Goal: Transaction & Acquisition: Book appointment/travel/reservation

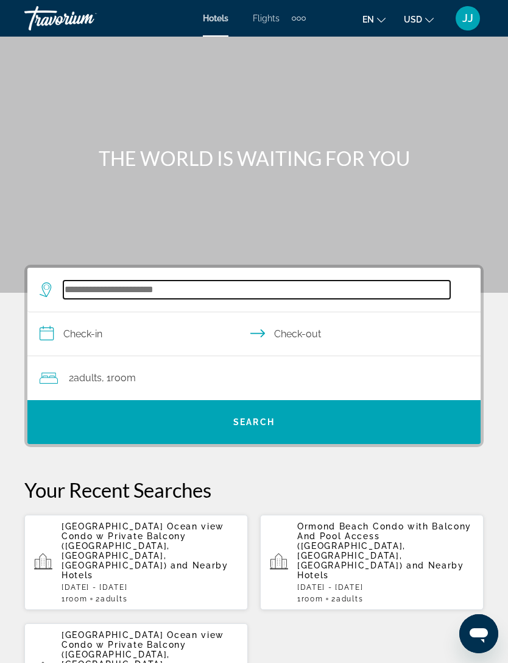
click at [205, 299] on input "Search widget" at bounding box center [256, 289] width 387 height 18
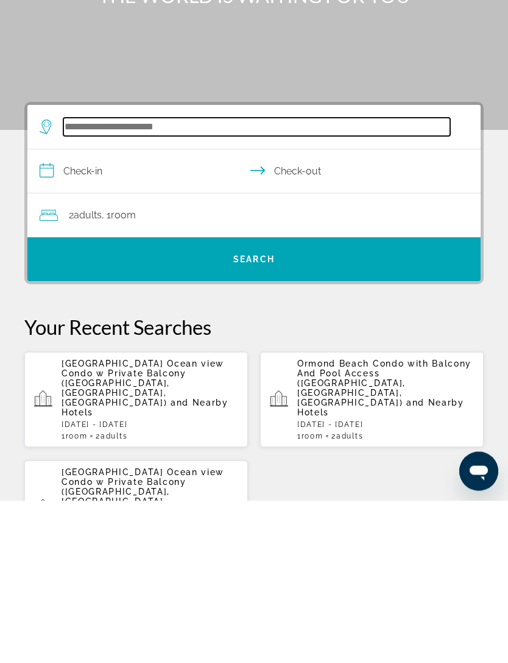
scroll to position [18, 0]
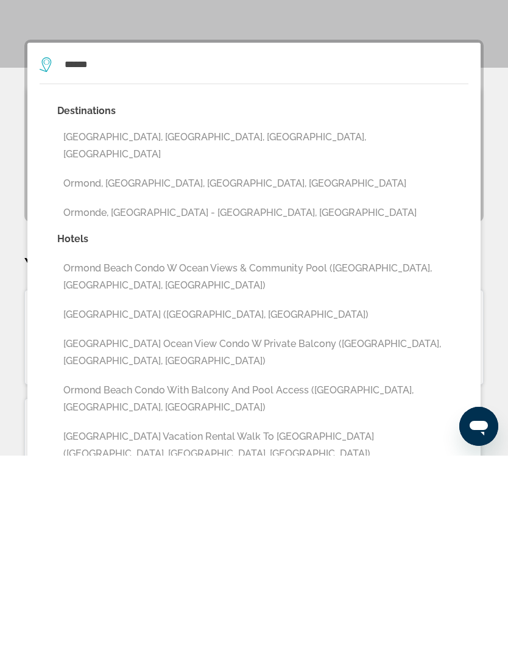
click at [99, 632] on button "[GEOGRAPHIC_DATA] Vacation Rental Walk to [GEOGRAPHIC_DATA] ([GEOGRAPHIC_DATA],…" at bounding box center [263, 652] width 412 height 40
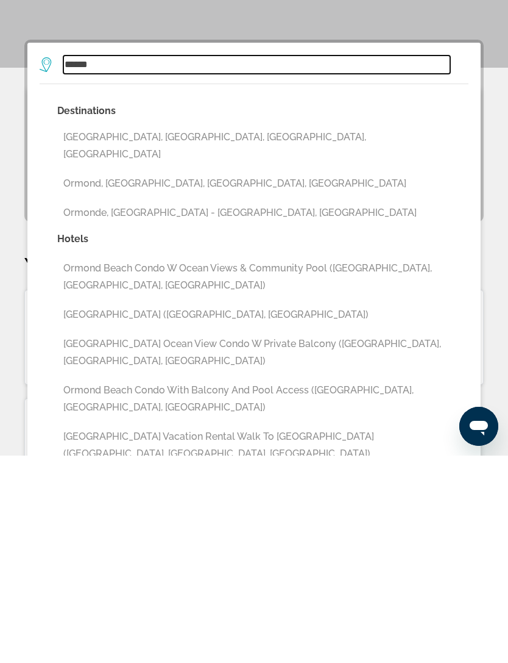
type input "**********"
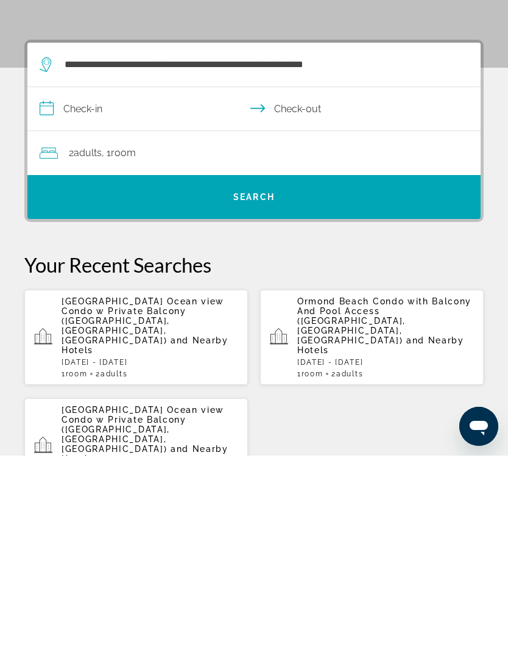
click at [118, 294] on input "**********" at bounding box center [256, 317] width 458 height 47
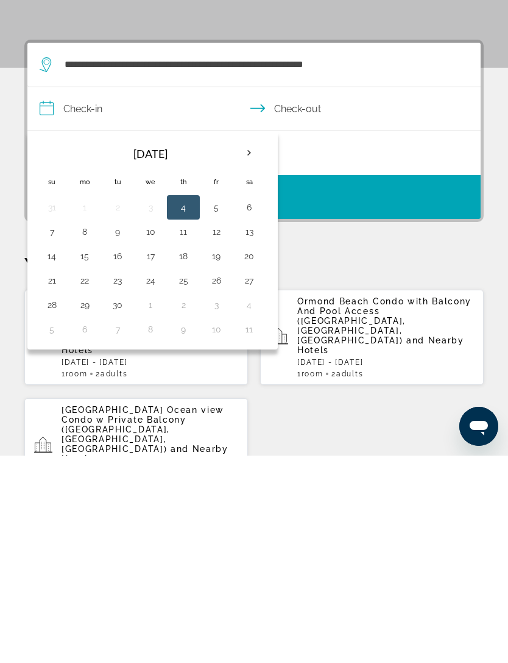
scroll to position [225, 0]
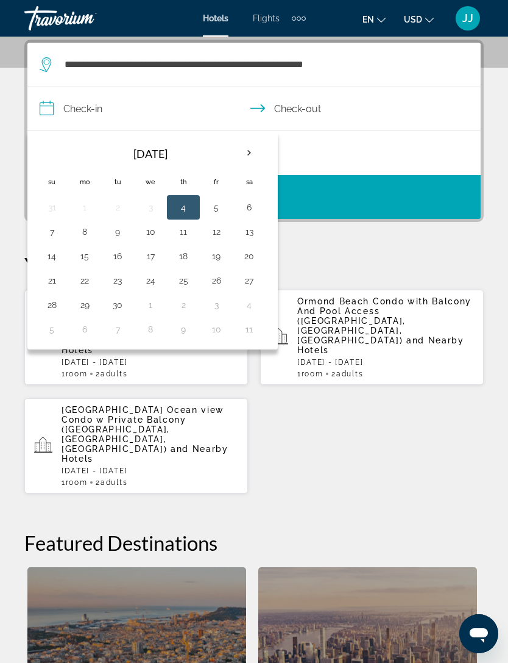
click at [233, 262] on table "Sep 2025 Su Mo Tu We Th Fr Sa 31 1 2 3 4 5 6 7 8 9 10 11 12 13 14 15 16 17 18 1…" at bounding box center [150, 240] width 230 height 202
click at [224, 262] on button "19" at bounding box center [217, 256] width 20 height 17
click at [315, 111] on input "**********" at bounding box center [256, 110] width 458 height 47
click at [91, 280] on button "22" at bounding box center [85, 280] width 20 height 17
type input "**********"
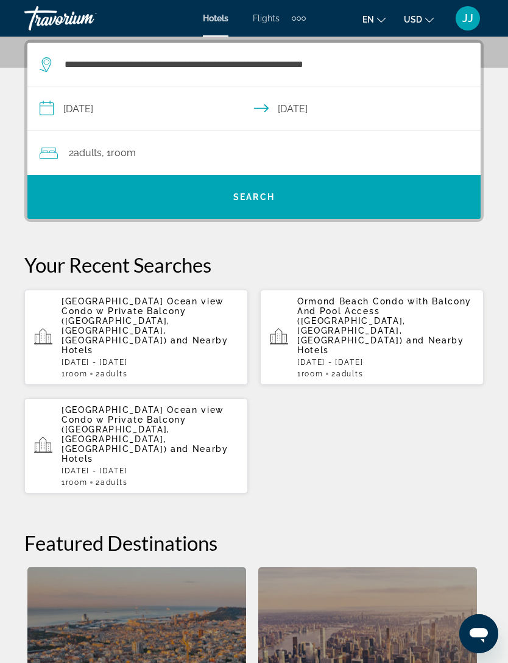
click at [344, 197] on span "Search widget" at bounding box center [254, 196] width 454 height 29
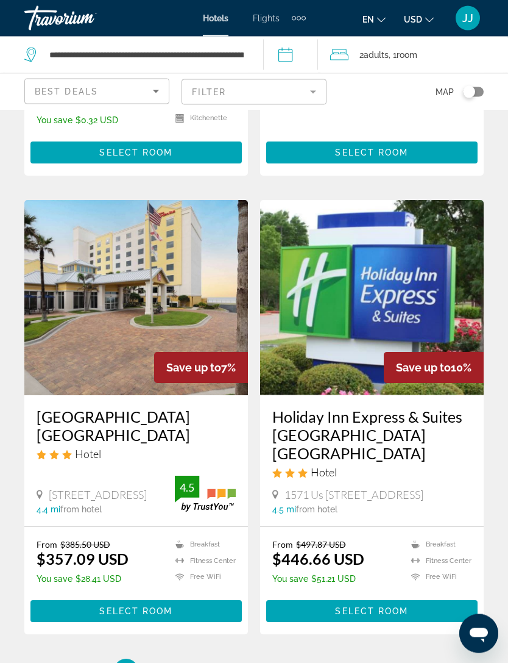
scroll to position [2179, 0]
click at [207, 622] on span "Main content" at bounding box center [136, 610] width 212 height 29
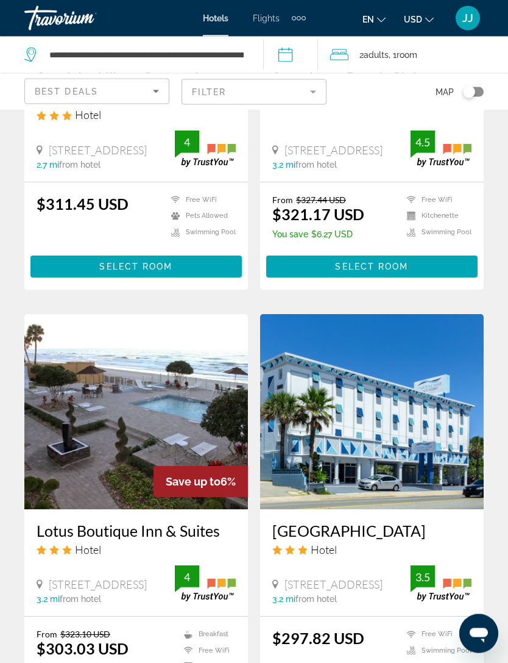
scroll to position [1210, 0]
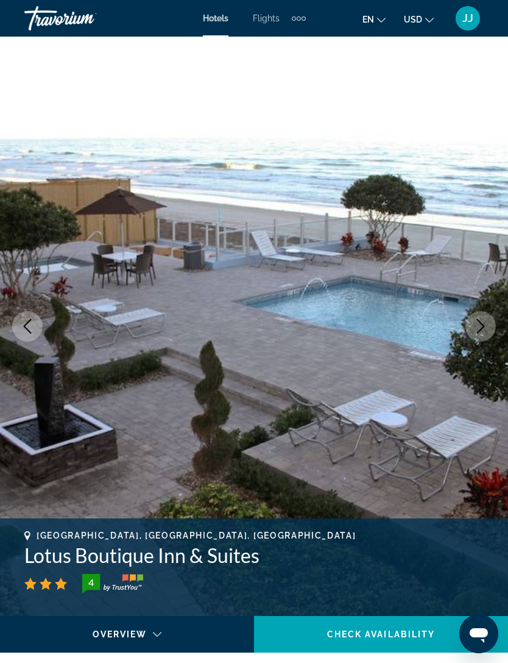
click at [490, 327] on button "Next image" at bounding box center [481, 326] width 30 height 30
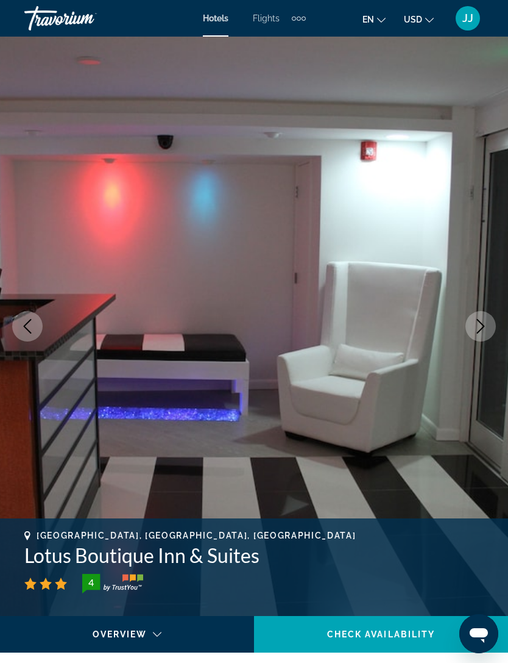
click at [487, 324] on icon "Next image" at bounding box center [481, 326] width 15 height 15
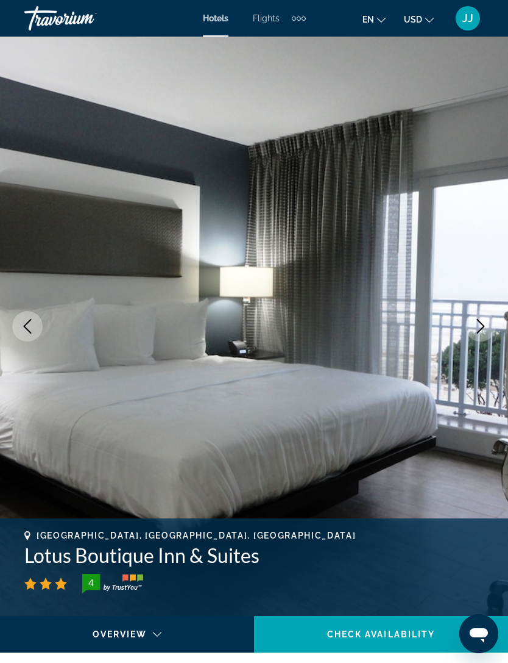
click at [488, 335] on button "Next image" at bounding box center [481, 326] width 30 height 30
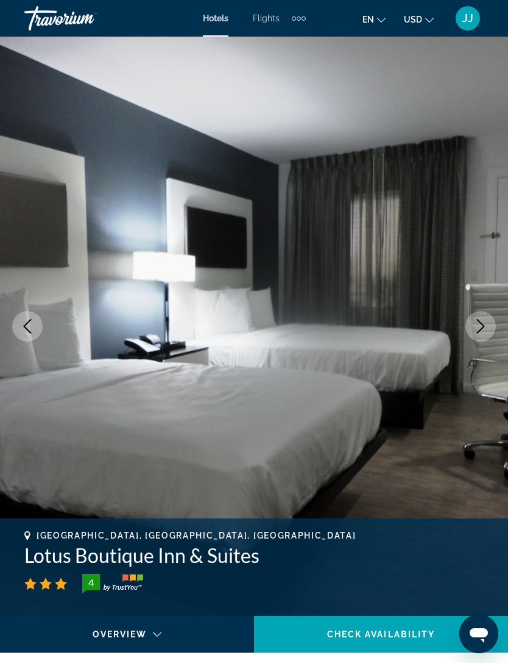
click at [491, 333] on button "Next image" at bounding box center [481, 326] width 30 height 30
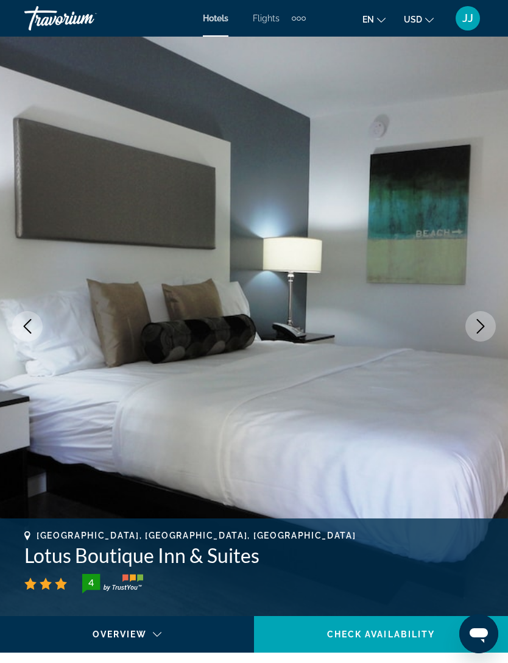
click at [490, 332] on button "Next image" at bounding box center [481, 326] width 30 height 30
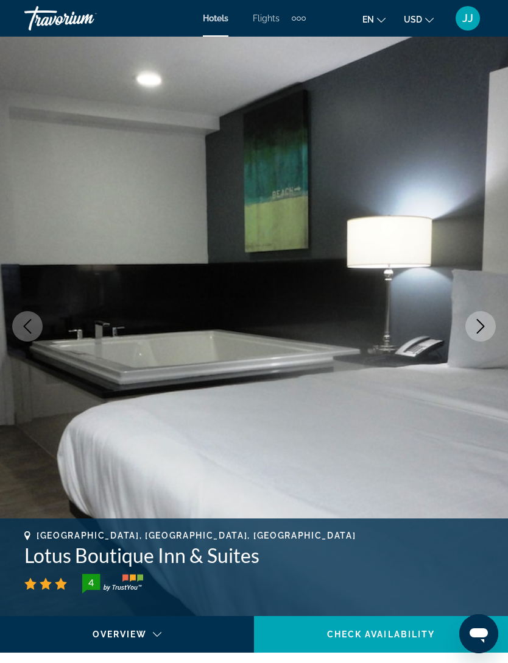
click at [490, 330] on button "Next image" at bounding box center [481, 326] width 30 height 30
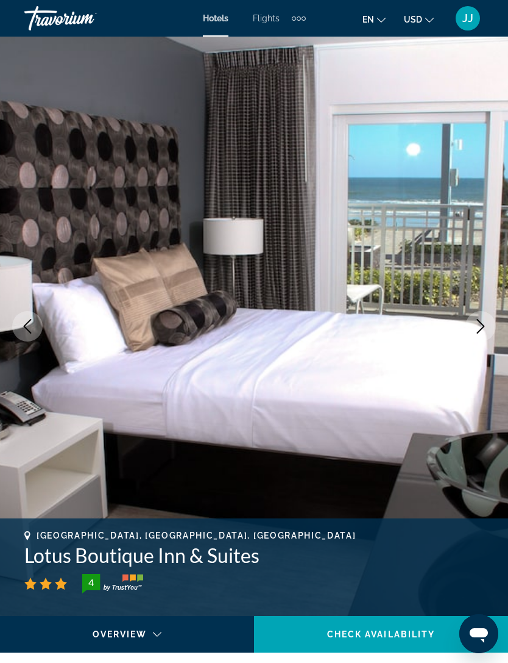
click at [494, 329] on button "Next image" at bounding box center [481, 326] width 30 height 30
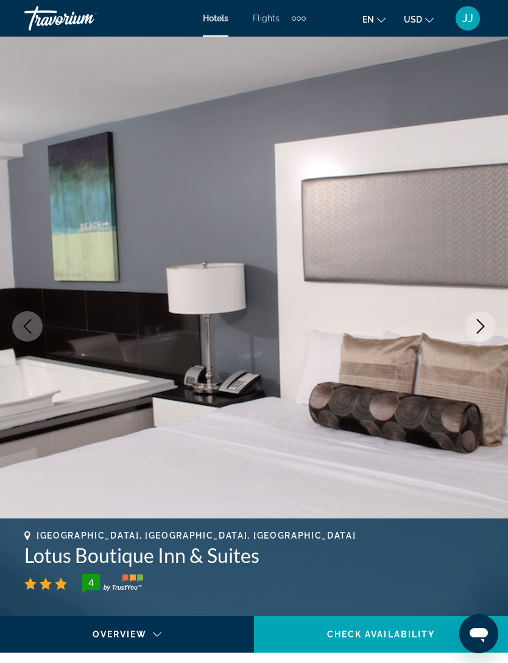
click at [489, 324] on button "Next image" at bounding box center [481, 326] width 30 height 30
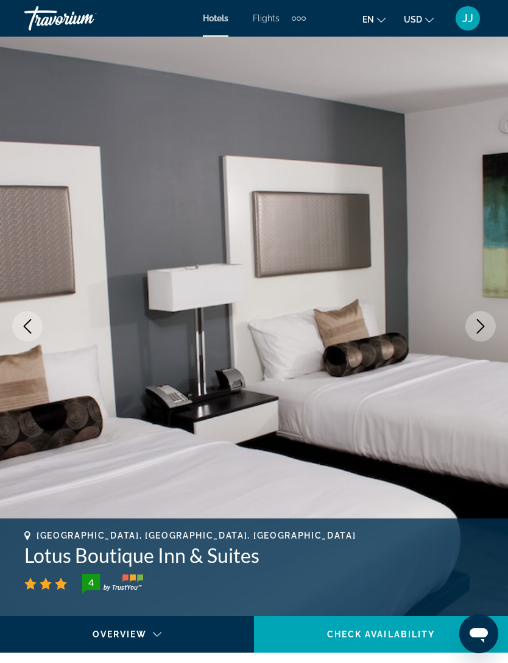
click at [491, 324] on button "Next image" at bounding box center [481, 326] width 30 height 30
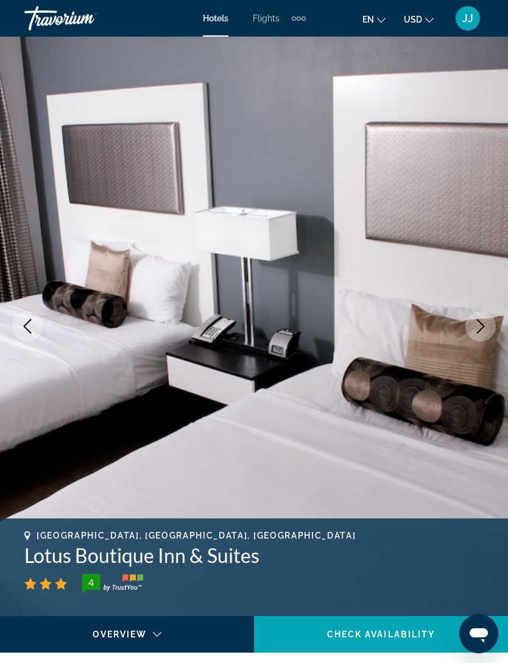
click at [487, 332] on icon "Next image" at bounding box center [481, 326] width 15 height 15
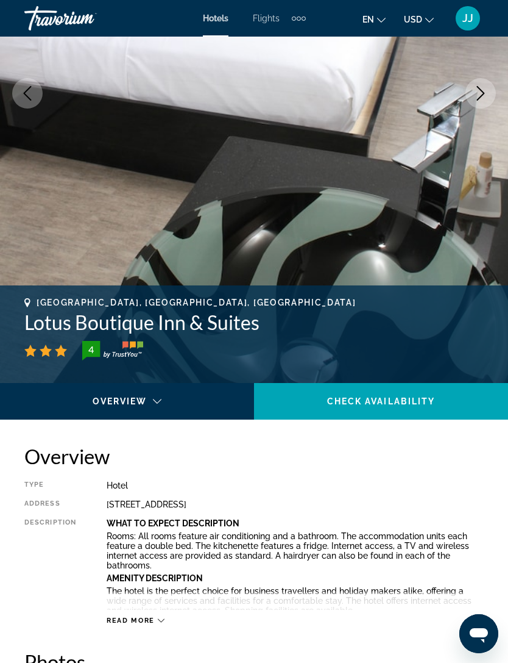
scroll to position [233, 0]
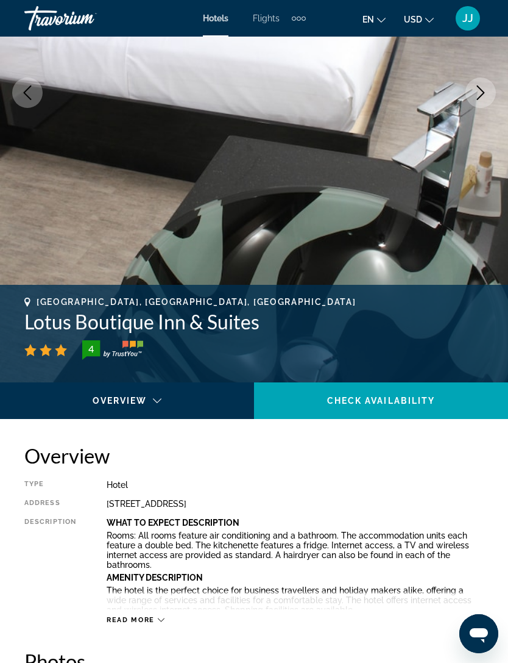
click at [163, 621] on icon "Main content" at bounding box center [161, 619] width 7 height 7
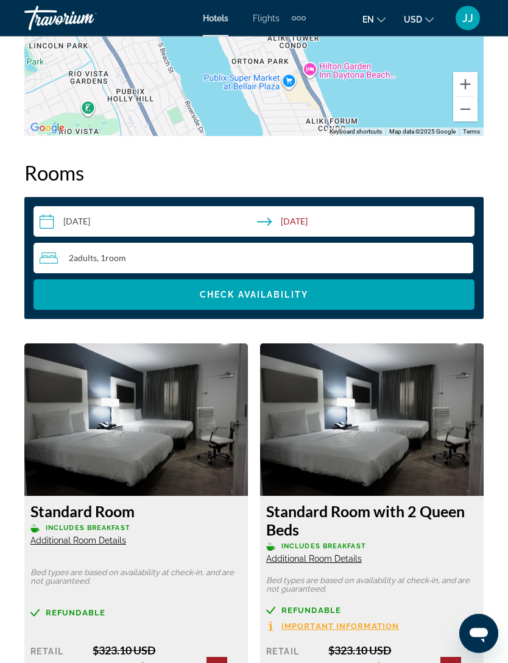
scroll to position [1916, 0]
click at [374, 622] on span "Important Information" at bounding box center [341, 626] width 118 height 8
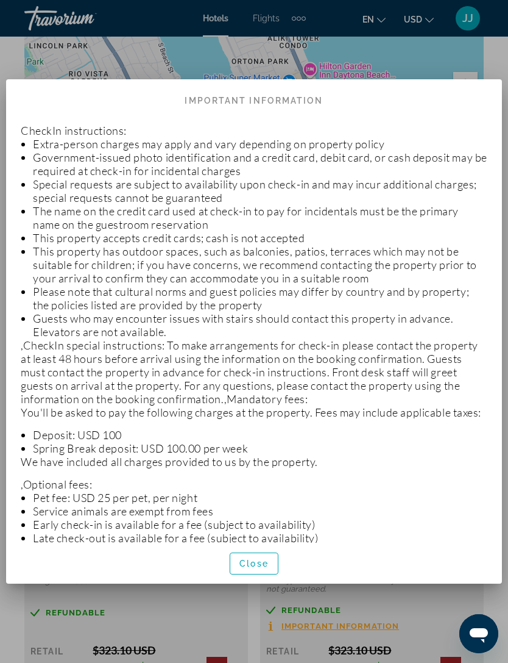
scroll to position [0, 0]
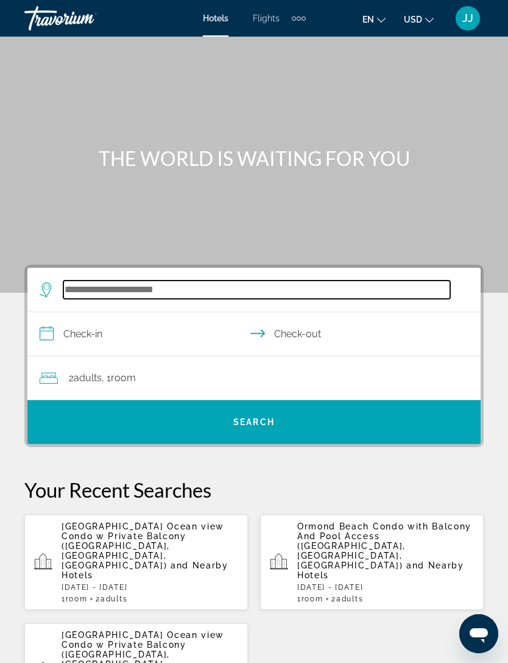
click at [213, 288] on input "Search widget" at bounding box center [256, 289] width 387 height 18
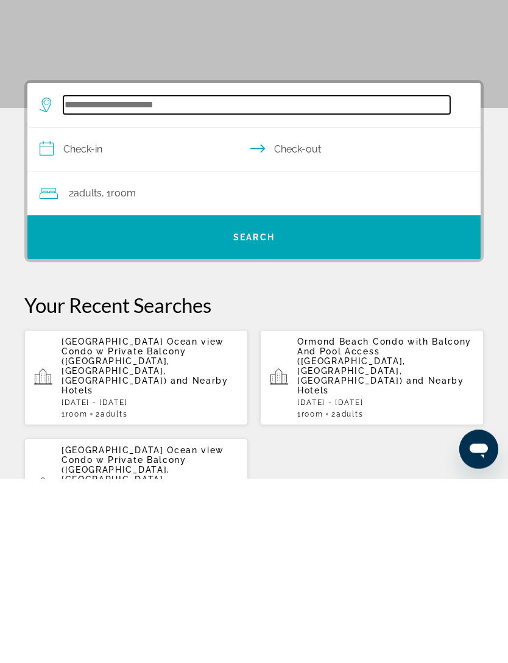
scroll to position [18, 0]
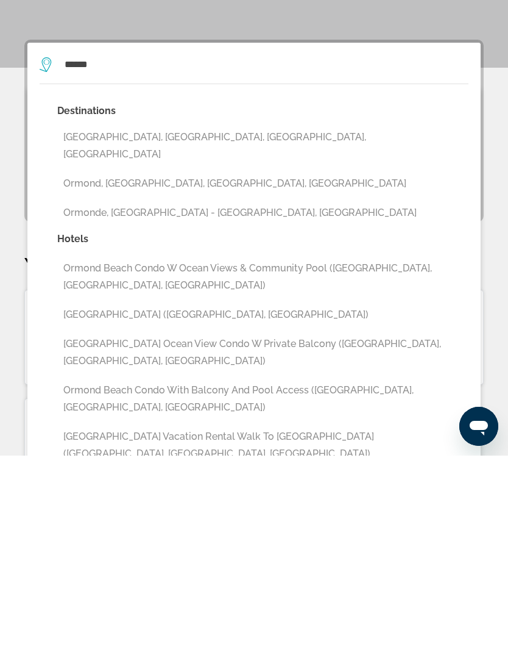
click at [349, 632] on button "[GEOGRAPHIC_DATA] Vacation Rental Walk to [GEOGRAPHIC_DATA] ([GEOGRAPHIC_DATA],…" at bounding box center [263, 652] width 412 height 40
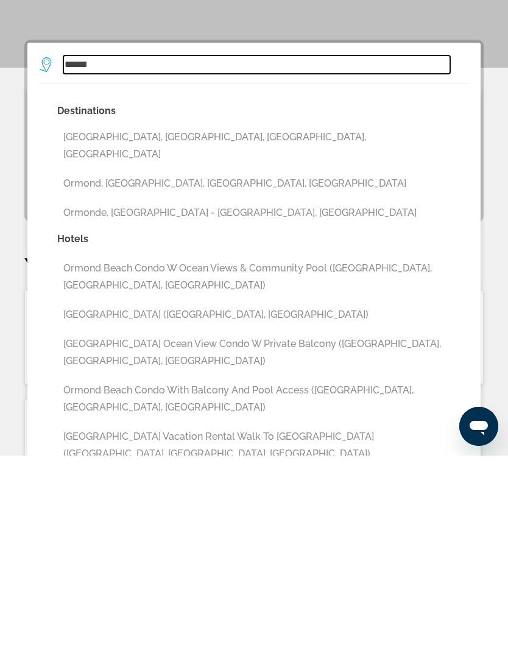
type input "**********"
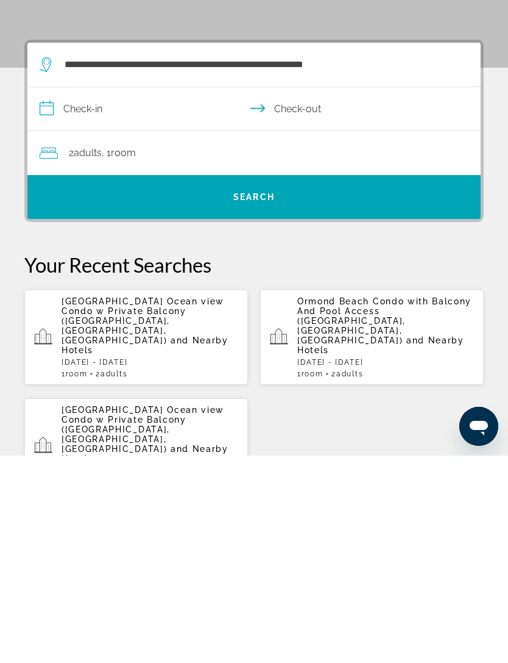
click at [107, 294] on input "**********" at bounding box center [256, 317] width 458 height 47
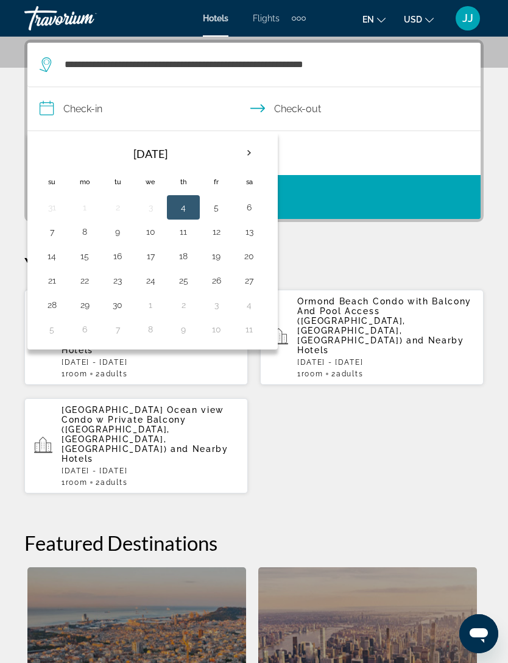
click at [224, 255] on button "19" at bounding box center [217, 256] width 20 height 17
click at [93, 279] on button "22" at bounding box center [85, 280] width 20 height 17
type input "**********"
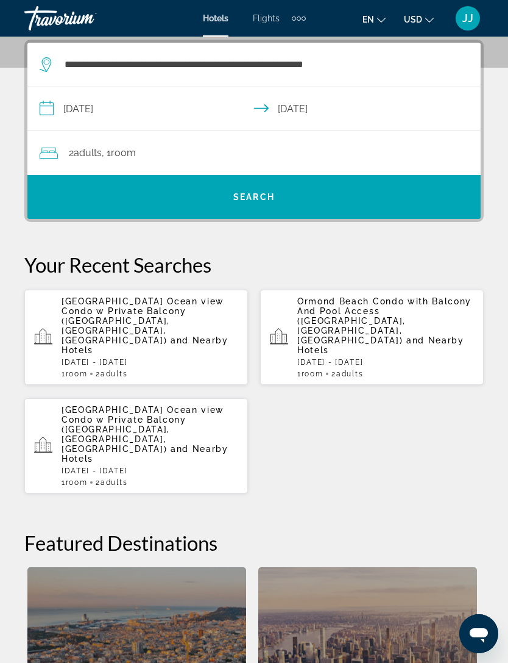
click at [326, 199] on span "Search widget" at bounding box center [254, 196] width 454 height 29
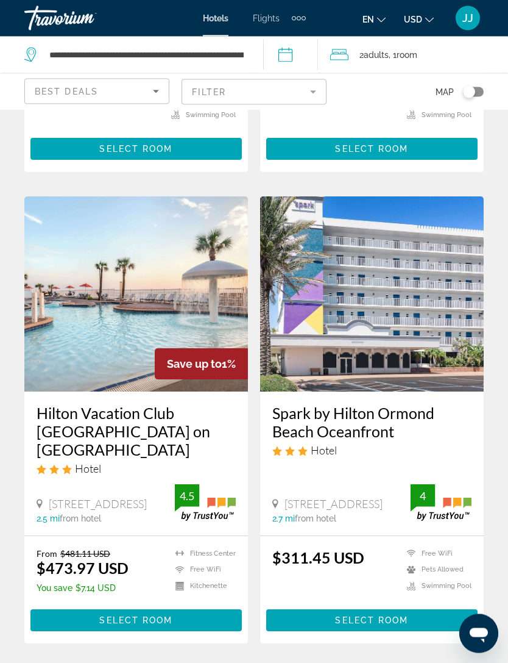
scroll to position [390, 0]
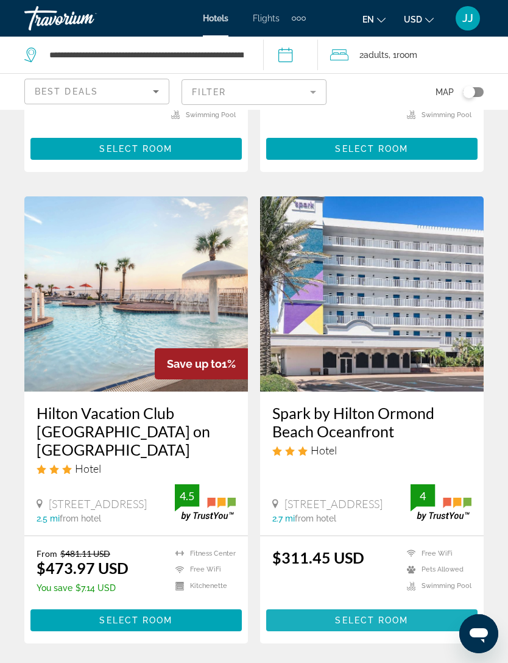
click at [393, 615] on span "Select Room" at bounding box center [371, 620] width 73 height 10
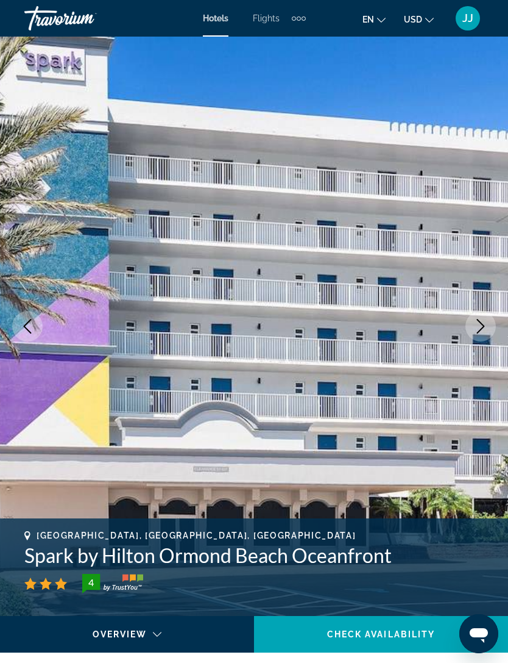
click at [488, 321] on button "Next image" at bounding box center [481, 326] width 30 height 30
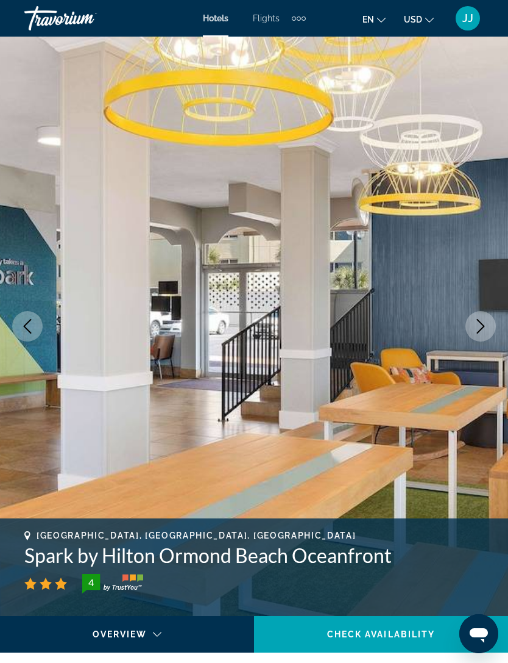
click at [482, 324] on icon "Next image" at bounding box center [481, 326] width 8 height 15
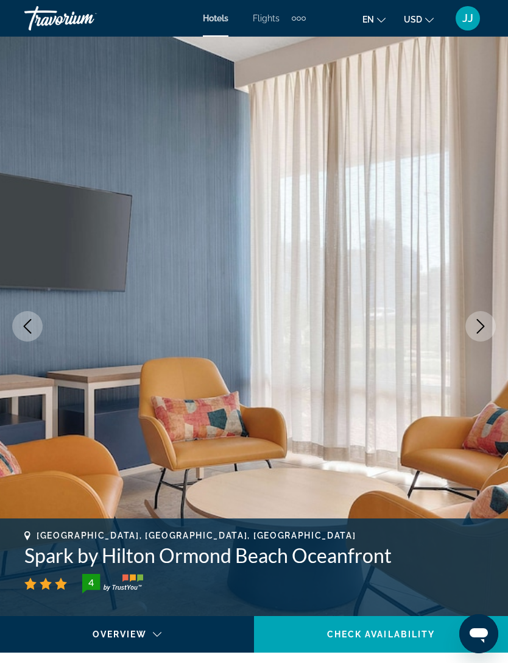
click at [485, 327] on icon "Next image" at bounding box center [481, 326] width 15 height 15
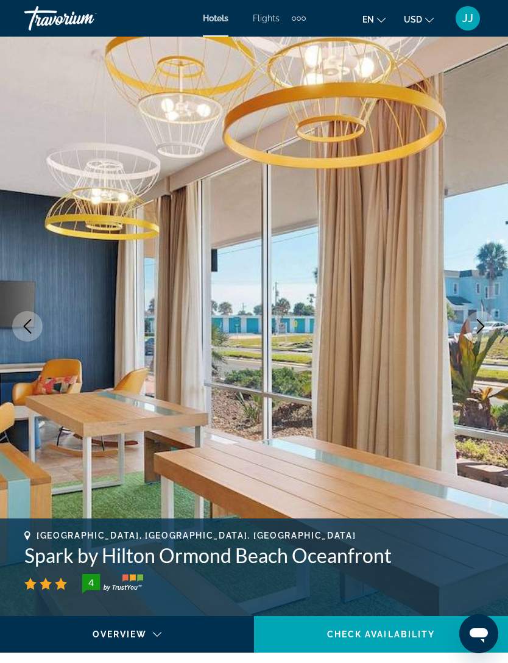
click at [487, 324] on icon "Next image" at bounding box center [481, 326] width 15 height 15
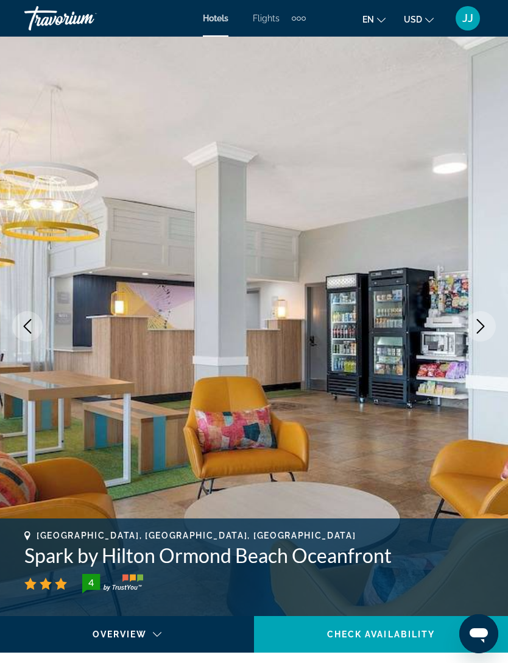
click at [488, 320] on icon "Next image" at bounding box center [481, 326] width 15 height 15
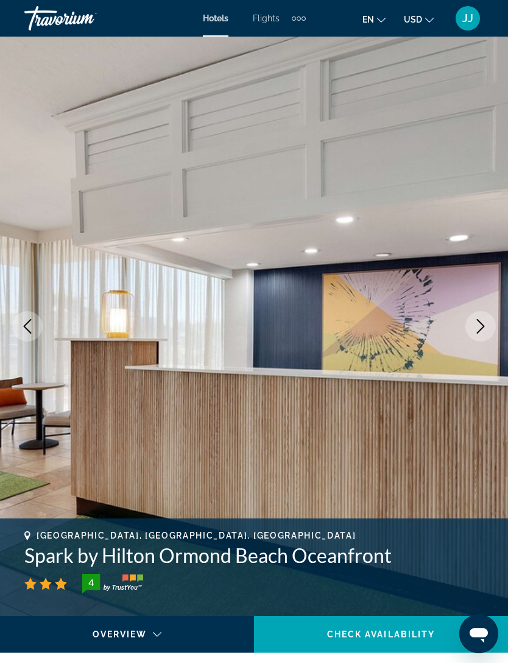
click at [497, 315] on img "Main content" at bounding box center [254, 326] width 508 height 579
click at [485, 333] on button "Next image" at bounding box center [481, 326] width 30 height 30
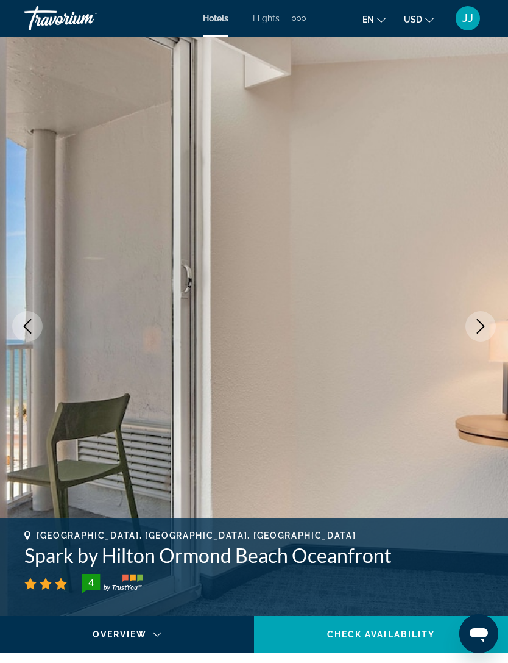
click at [491, 321] on button "Next image" at bounding box center [481, 326] width 30 height 30
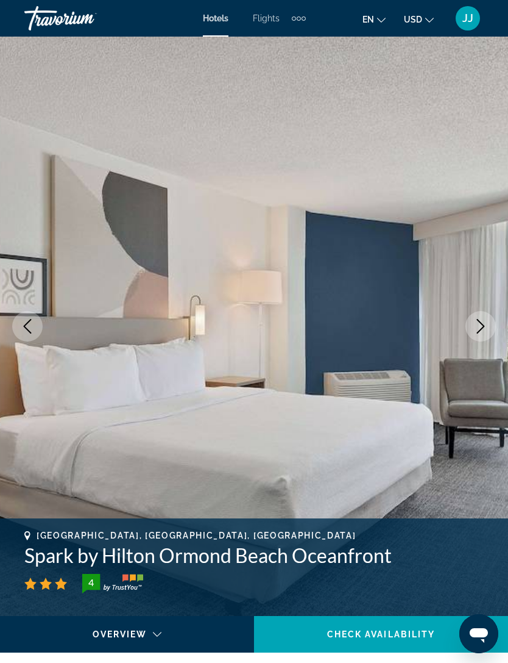
click at [488, 329] on icon "Next image" at bounding box center [481, 326] width 15 height 15
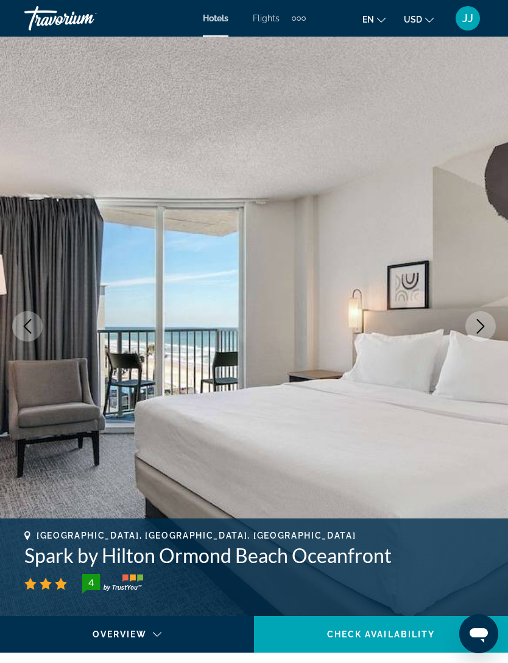
click at [486, 318] on button "Next image" at bounding box center [481, 326] width 30 height 30
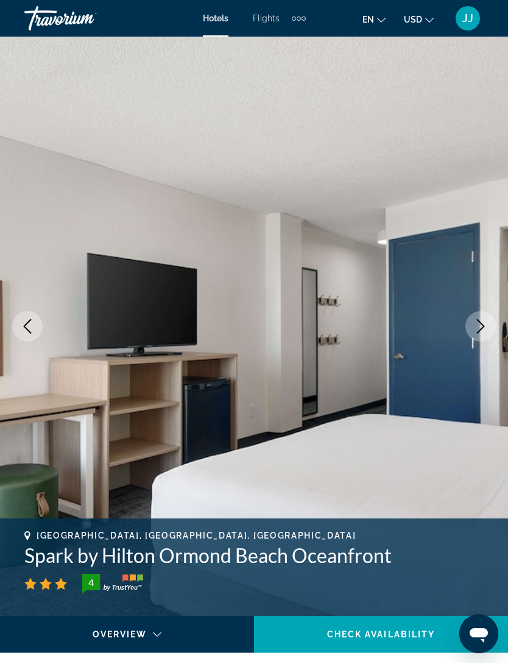
click at [485, 326] on icon "Next image" at bounding box center [481, 326] width 15 height 15
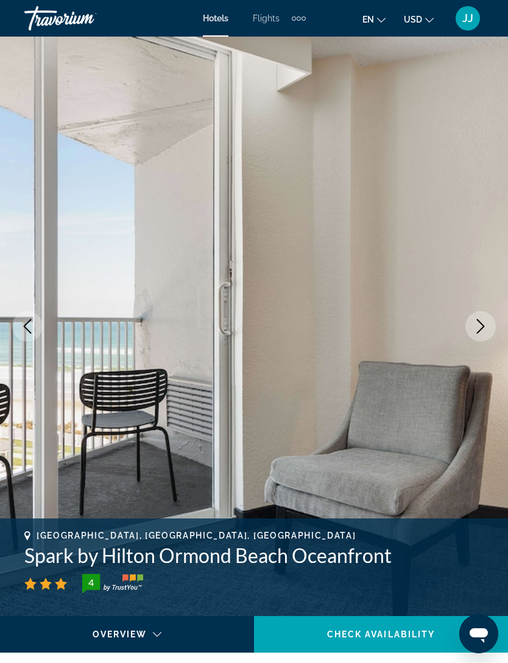
click at [491, 327] on button "Next image" at bounding box center [481, 326] width 30 height 30
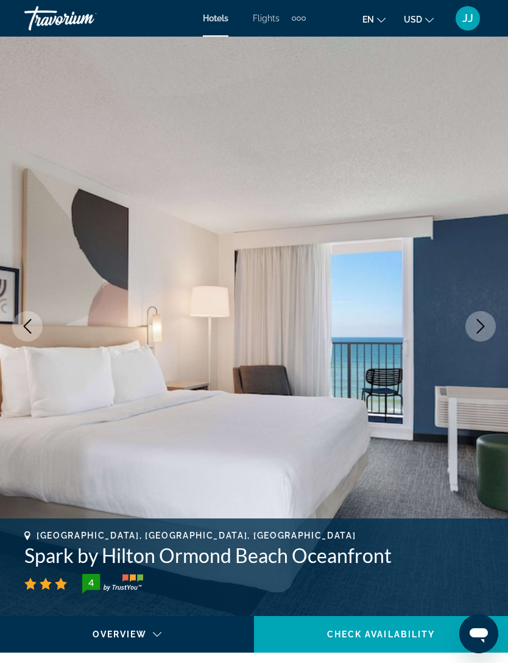
click at [485, 322] on icon "Next image" at bounding box center [481, 326] width 15 height 15
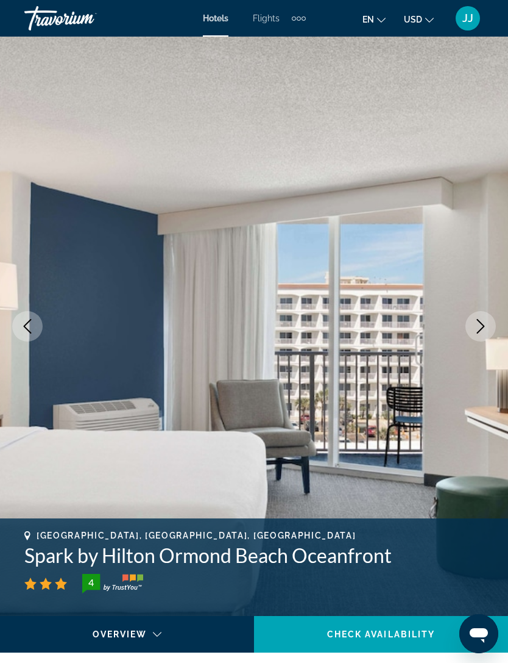
click at [486, 330] on icon "Next image" at bounding box center [481, 326] width 15 height 15
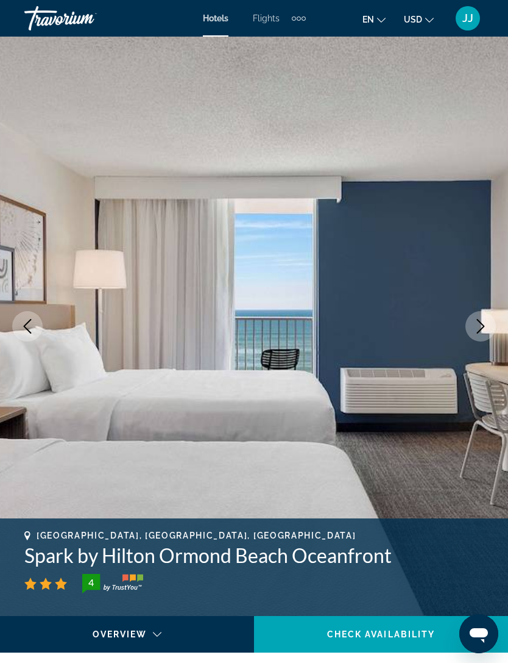
click at [487, 330] on icon "Next image" at bounding box center [481, 326] width 15 height 15
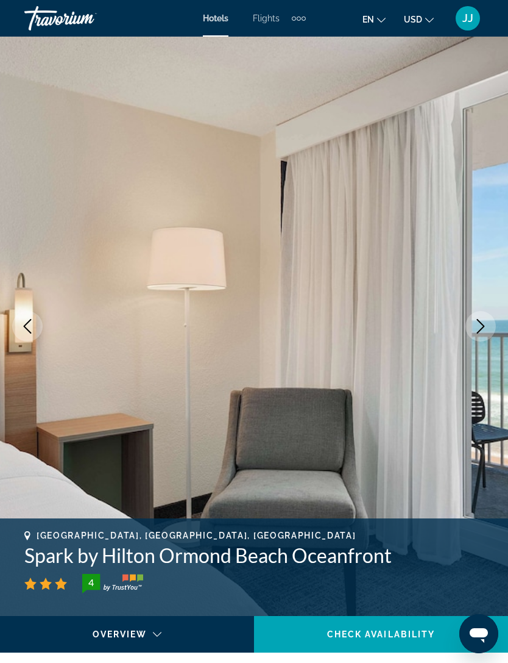
click at [490, 327] on button "Next image" at bounding box center [481, 326] width 30 height 30
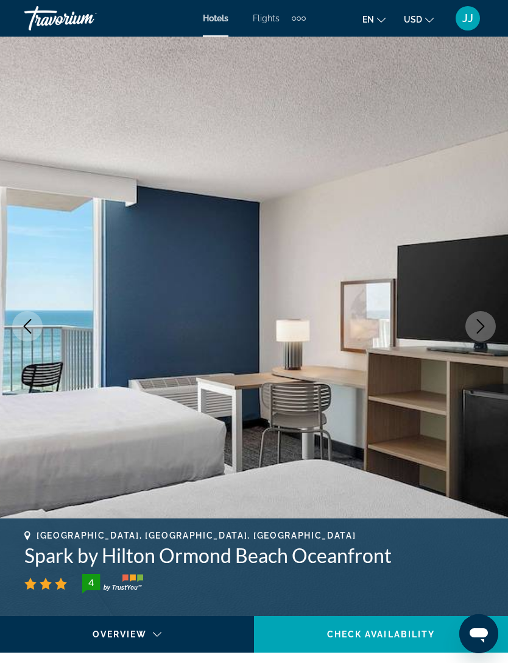
click at [487, 325] on icon "Next image" at bounding box center [481, 326] width 15 height 15
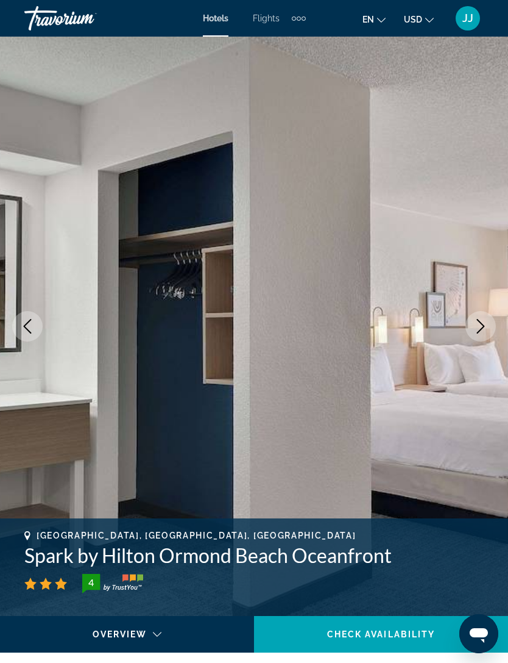
click at [490, 329] on button "Next image" at bounding box center [481, 326] width 30 height 30
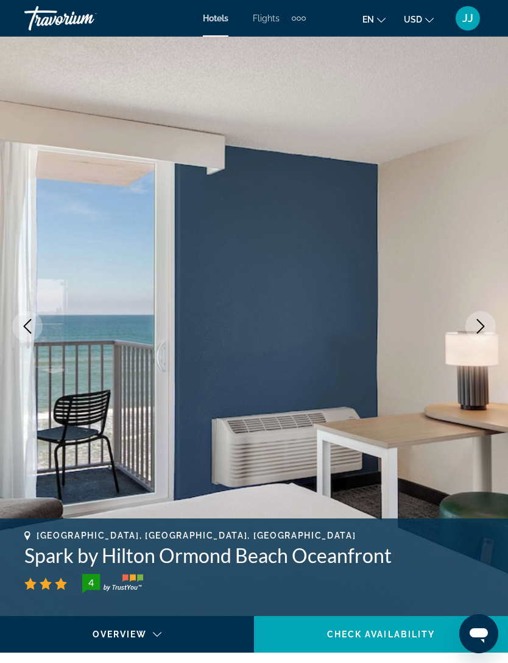
click at [488, 324] on button "Next image" at bounding box center [481, 326] width 30 height 30
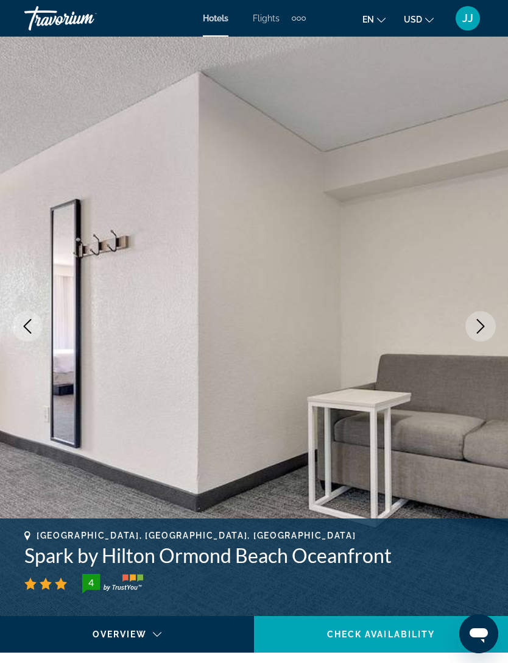
click at [491, 321] on button "Next image" at bounding box center [481, 326] width 30 height 30
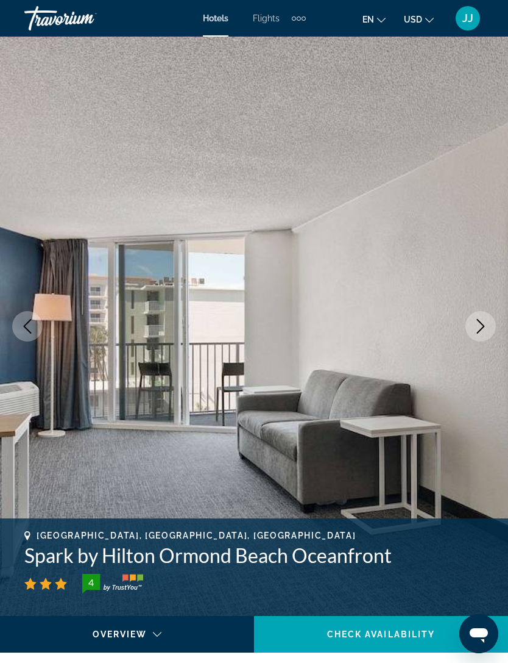
click at [492, 324] on button "Next image" at bounding box center [481, 326] width 30 height 30
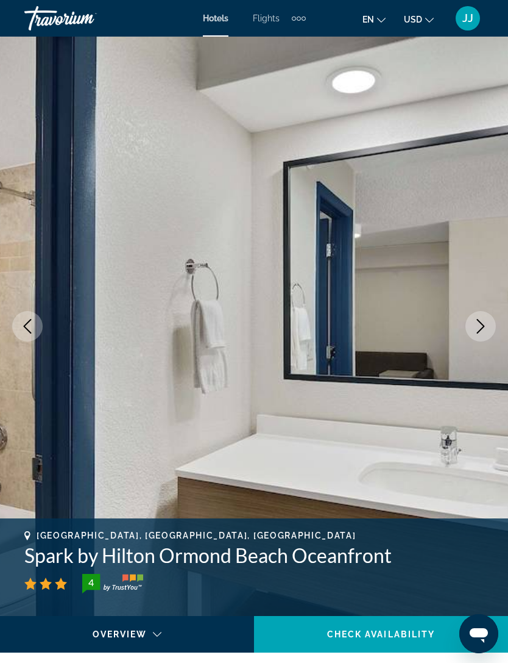
click at [490, 329] on button "Next image" at bounding box center [481, 326] width 30 height 30
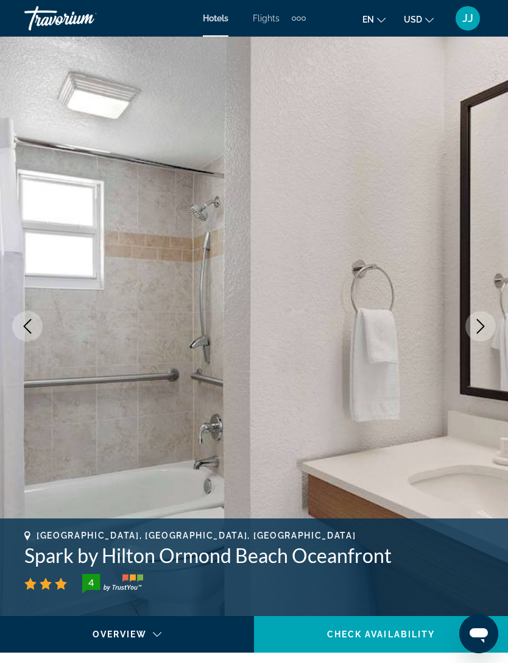
click at [493, 323] on button "Next image" at bounding box center [481, 326] width 30 height 30
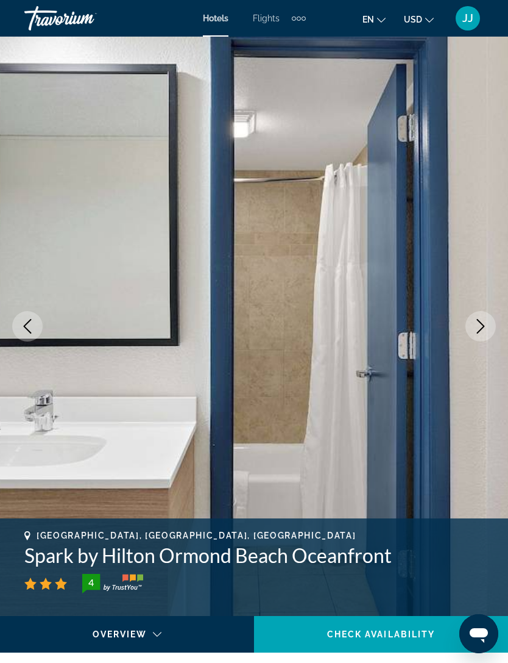
click at [488, 329] on icon "Next image" at bounding box center [481, 326] width 15 height 15
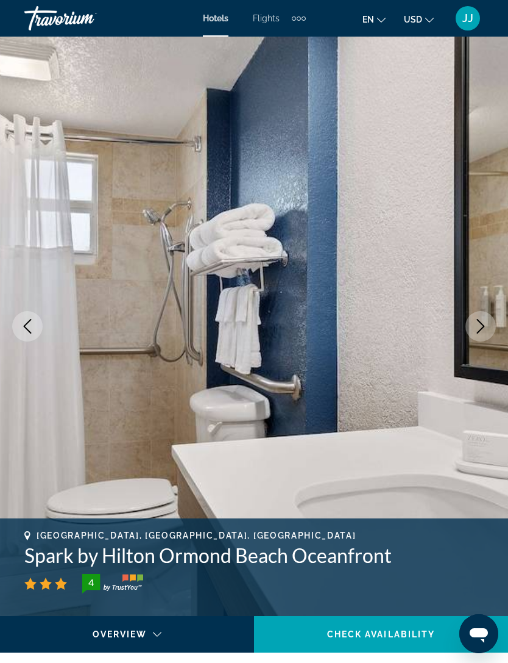
click at [488, 328] on icon "Next image" at bounding box center [481, 326] width 15 height 15
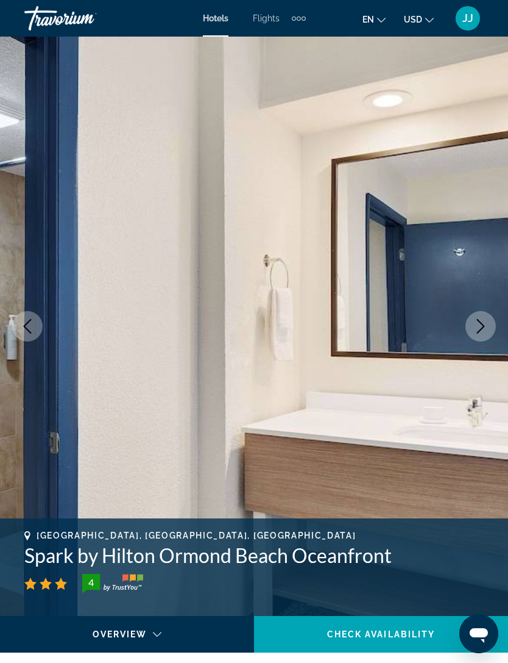
click at [489, 324] on button "Next image" at bounding box center [481, 326] width 30 height 30
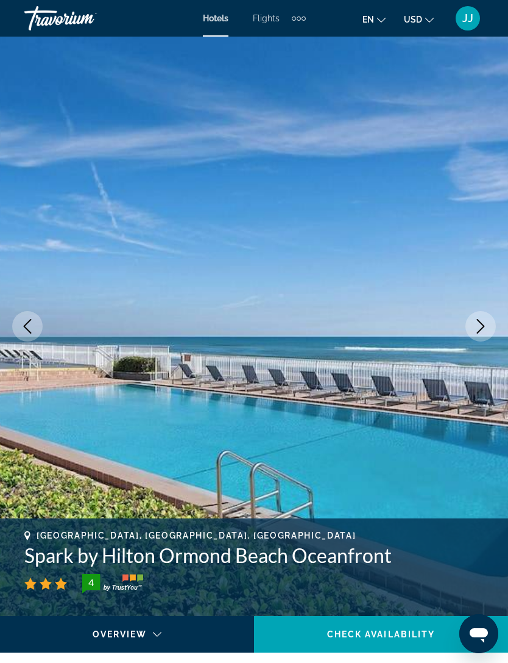
click at [489, 329] on button "Next image" at bounding box center [481, 326] width 30 height 30
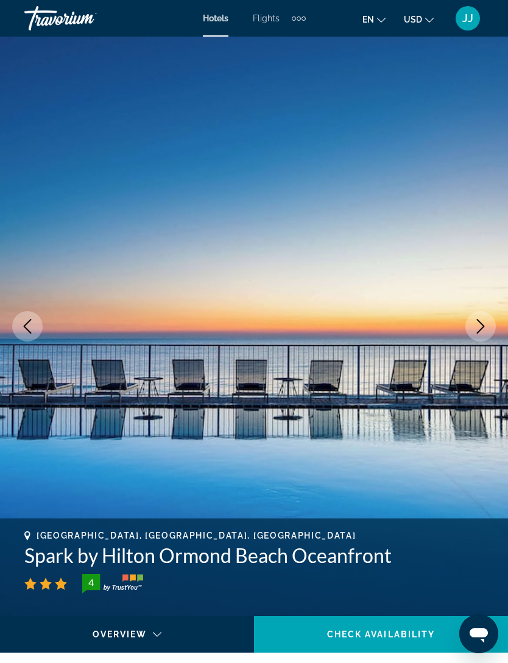
click at [488, 326] on icon "Next image" at bounding box center [481, 326] width 15 height 15
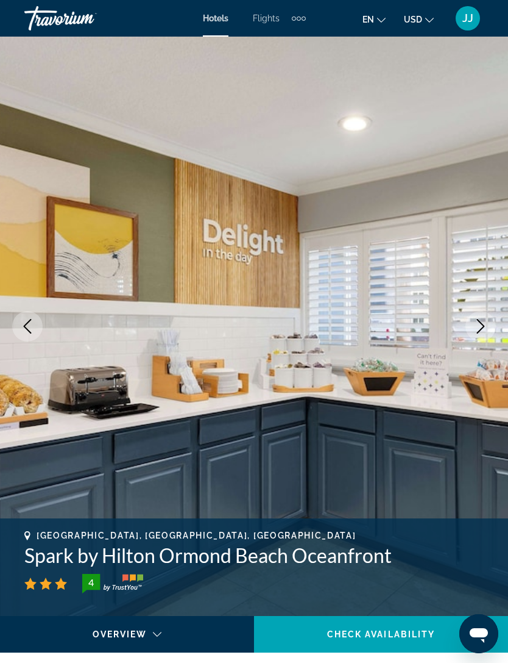
click at [489, 323] on button "Next image" at bounding box center [481, 326] width 30 height 30
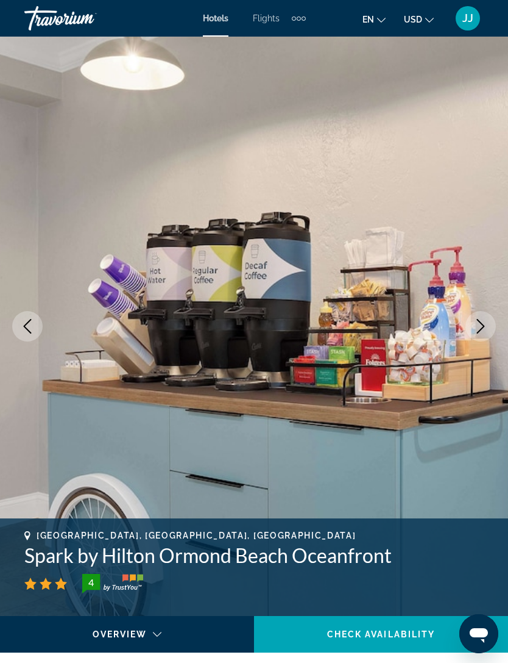
click at [487, 327] on icon "Next image" at bounding box center [481, 326] width 15 height 15
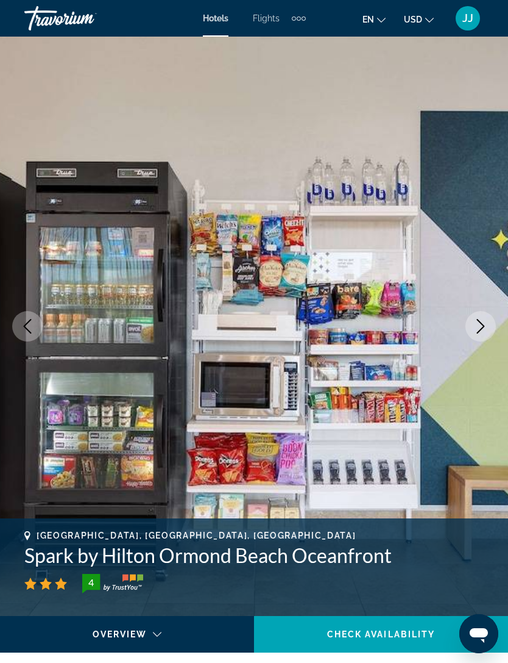
click at [488, 323] on button "Next image" at bounding box center [481, 326] width 30 height 30
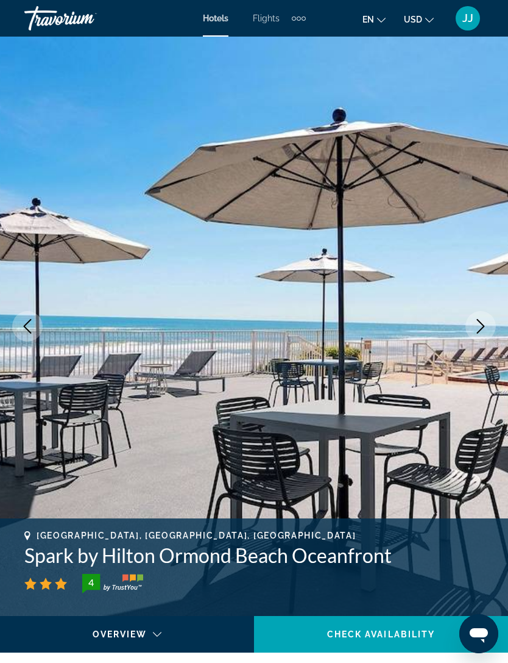
click at [491, 323] on button "Next image" at bounding box center [481, 326] width 30 height 30
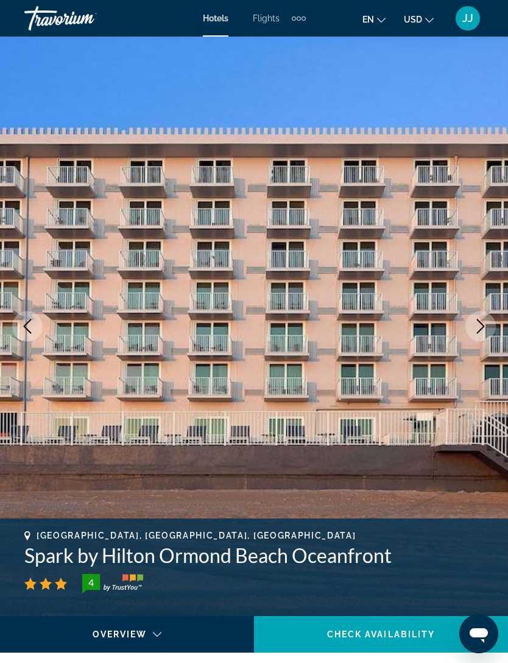
click at [487, 324] on icon "Next image" at bounding box center [481, 326] width 15 height 15
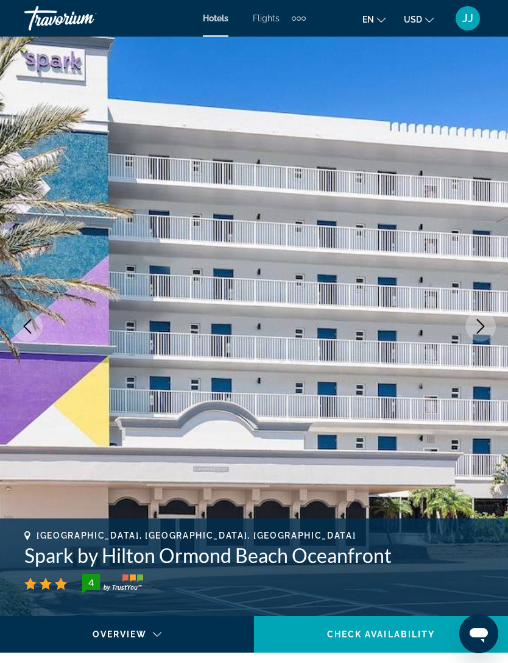
click at [488, 319] on icon "Next image" at bounding box center [481, 326] width 15 height 15
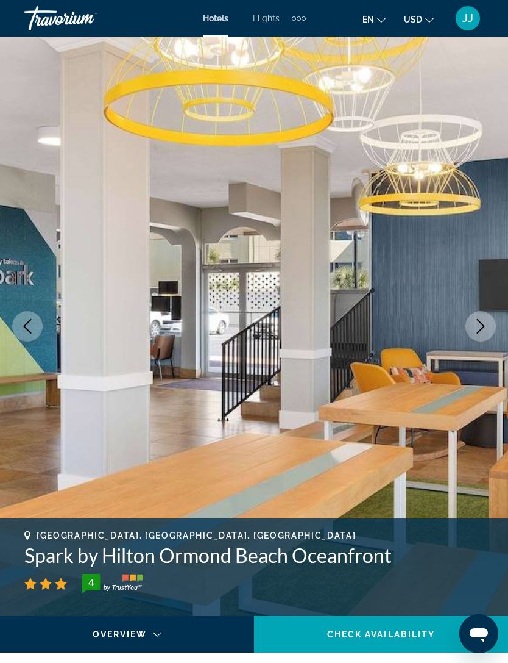
click at [489, 323] on button "Next image" at bounding box center [481, 326] width 30 height 30
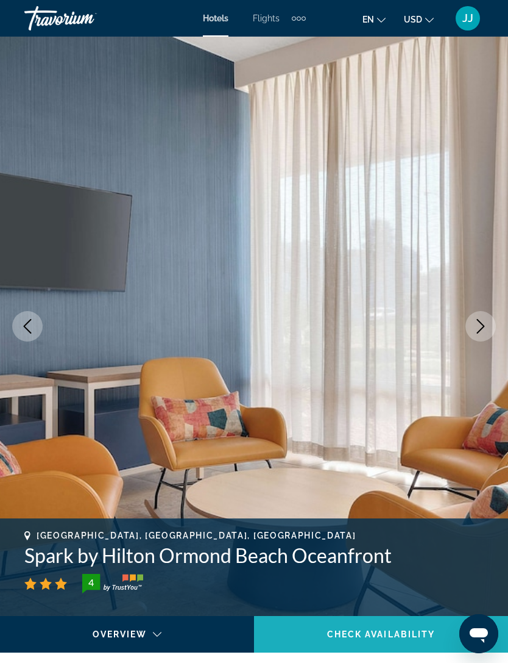
click at [396, 629] on span "Check Availability" at bounding box center [381, 634] width 109 height 10
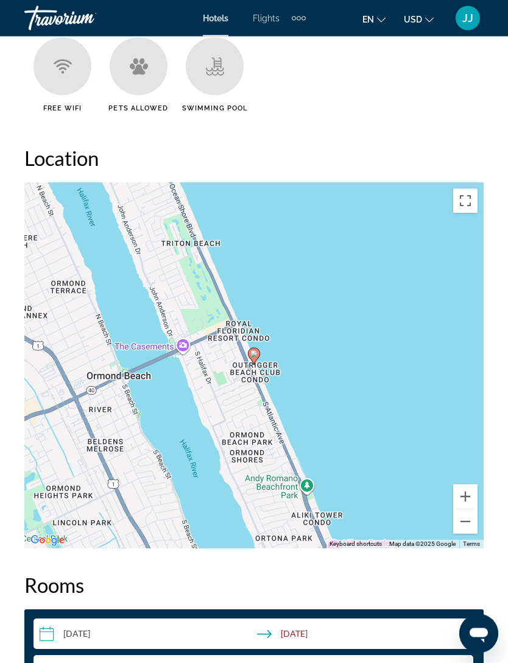
scroll to position [1914, 0]
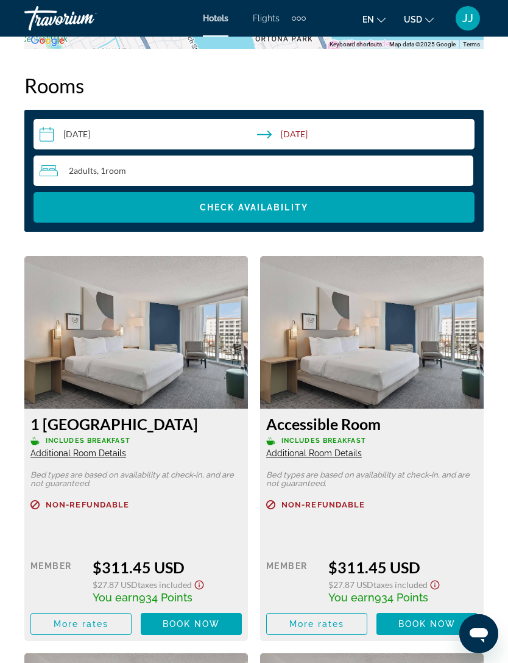
click at [125, 448] on div "1 [GEOGRAPHIC_DATA] Includes Breakfast Additional Room Details" at bounding box center [136, 437] width 212 height 44
click at [123, 452] on span "Additional Room Details" at bounding box center [78, 453] width 96 height 10
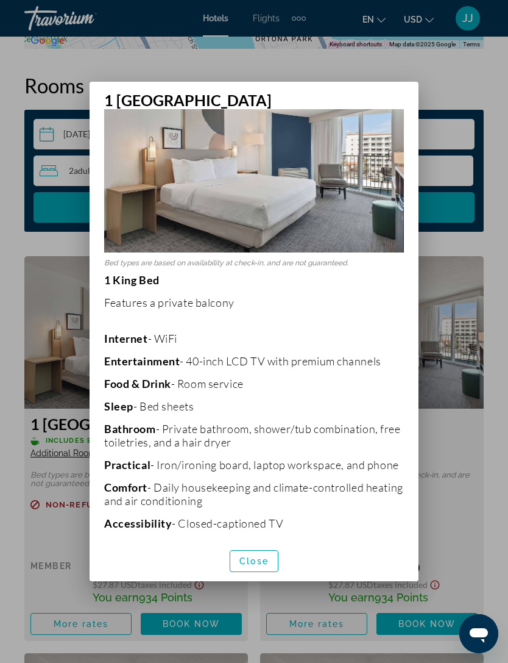
scroll to position [76, 0]
click at [270, 574] on span "button" at bounding box center [254, 560] width 48 height 29
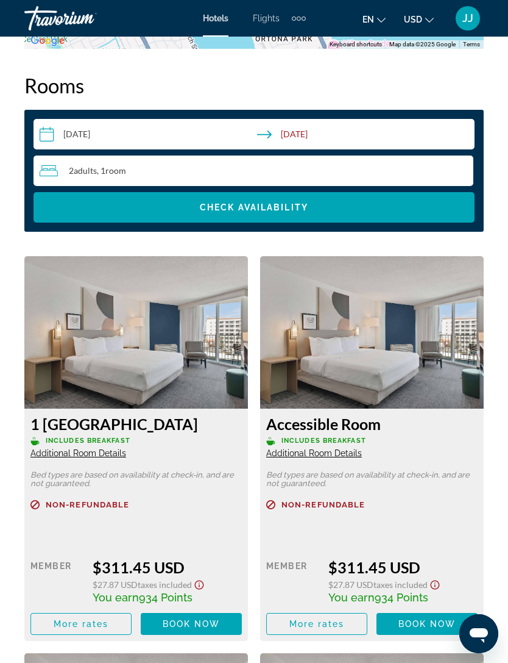
click at [129, 508] on p "Non-refundable" at bounding box center [136, 504] width 212 height 9
click at [127, 507] on span "Non-refundable" at bounding box center [88, 505] width 84 height 8
click at [115, 503] on span "Non-refundable" at bounding box center [88, 505] width 84 height 8
click at [62, 499] on div "1 [GEOGRAPHIC_DATA] Includes Breakfast Additional Room Details Bed types are ba…" at bounding box center [136, 524] width 224 height 232
click at [118, 507] on span "Non-refundable" at bounding box center [88, 505] width 84 height 8
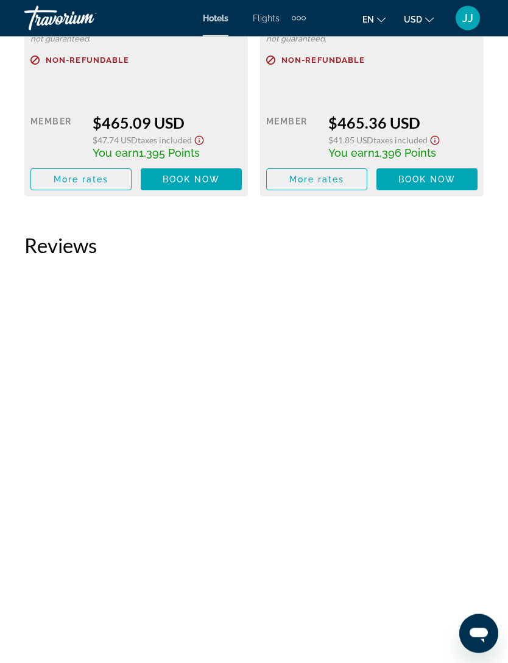
scroll to position [3965, 0]
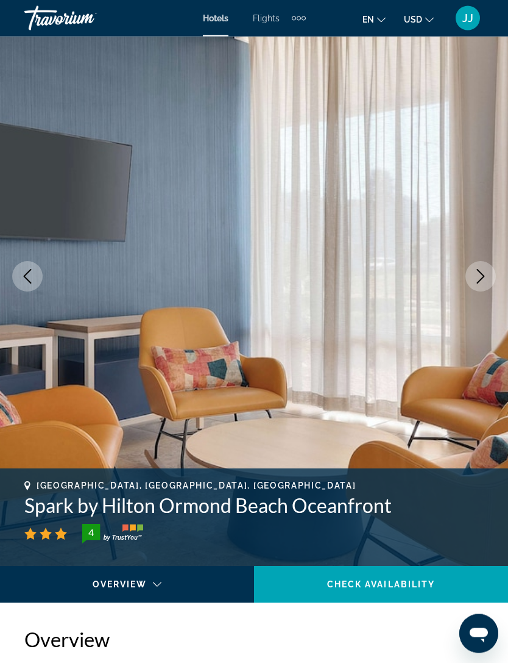
scroll to position [0, 0]
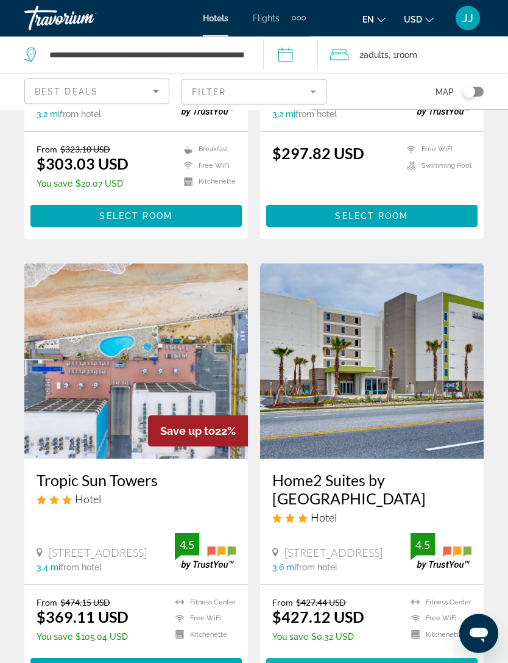
scroll to position [1695, 0]
click at [437, 654] on span "Main content" at bounding box center [372, 668] width 212 height 29
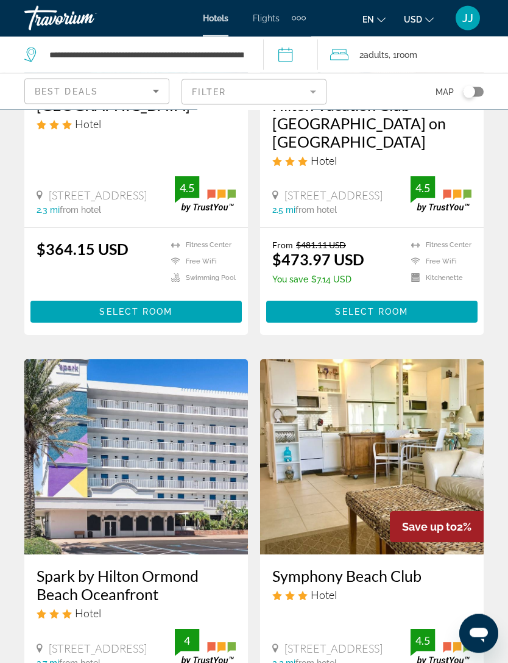
scroll to position [713, 0]
